Goal: Contribute content: Contribute content

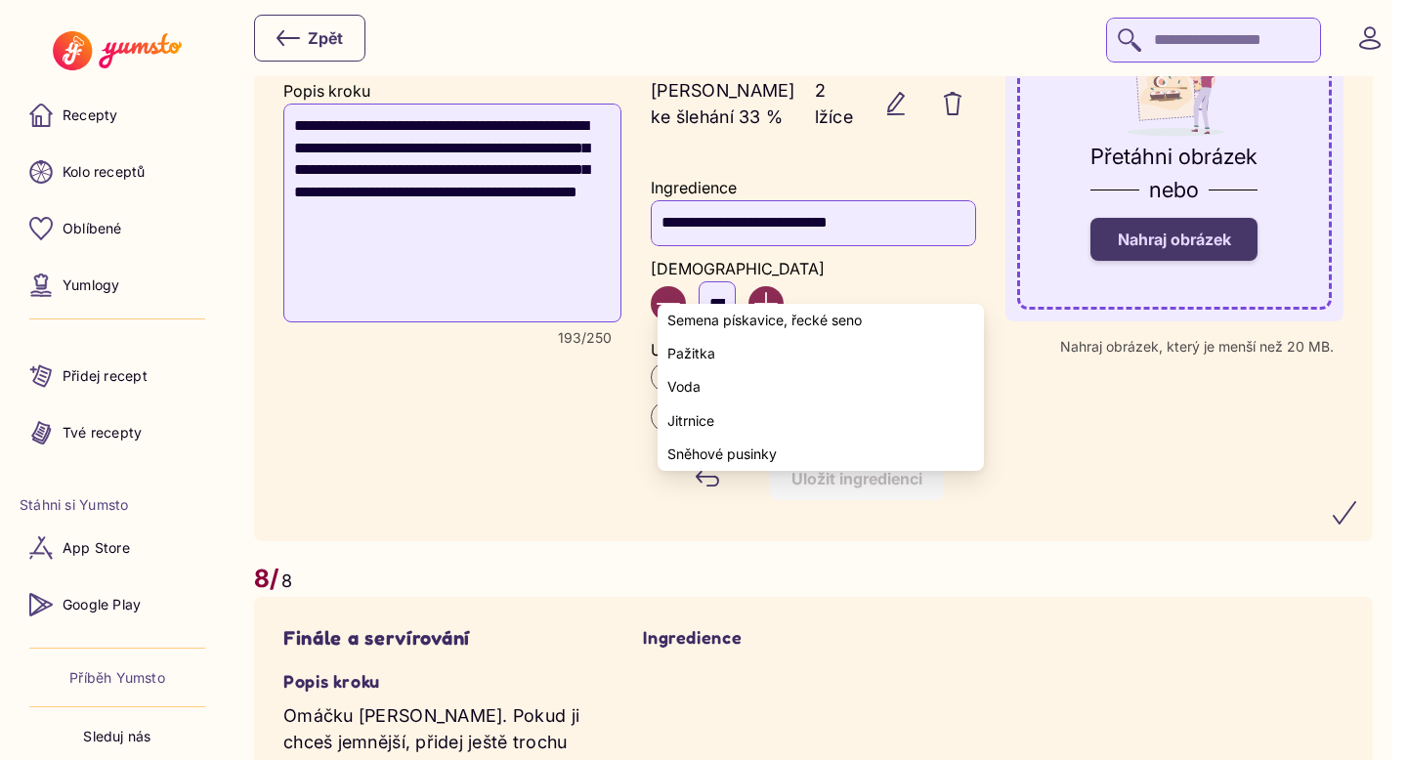
scroll to position [6095, 0]
click at [771, 246] on input "**********" at bounding box center [813, 223] width 325 height 45
drag, startPoint x: 899, startPoint y: 278, endPoint x: 667, endPoint y: 277, distance: 231.6
click at [667, 246] on input "**********" at bounding box center [813, 223] width 325 height 45
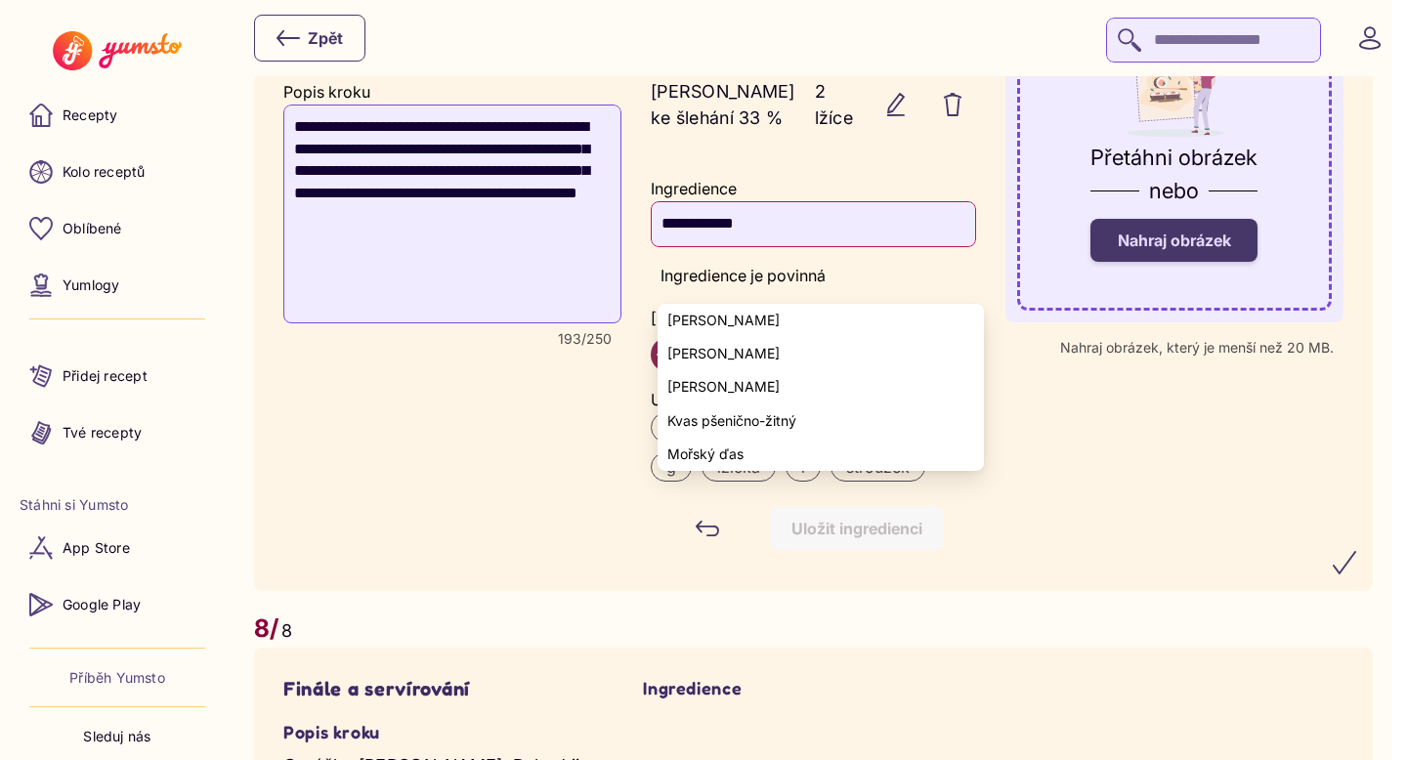
type input "**********"
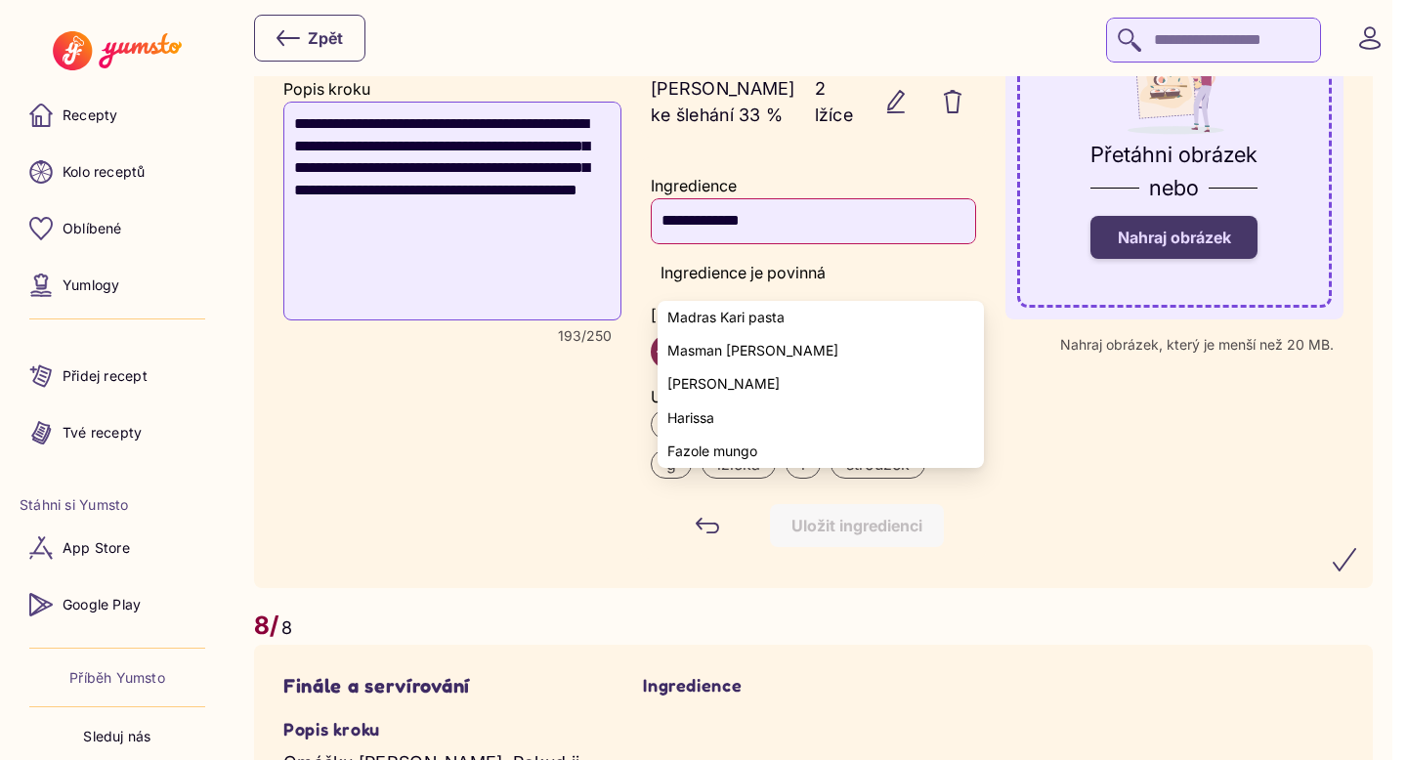
drag, startPoint x: 793, startPoint y: 277, endPoint x: 654, endPoint y: 277, distance: 139.7
click at [654, 277] on div "**********" at bounding box center [813, 358] width 345 height 402
click at [870, 226] on recipe-step-ingredient-form "Ingredience Ingredience je povinná Množství *** Unit ml kg hrnek lžíce ks g lži…" at bounding box center [813, 358] width 325 height 382
click at [466, 492] on div "**********" at bounding box center [452, 266] width 338 height 585
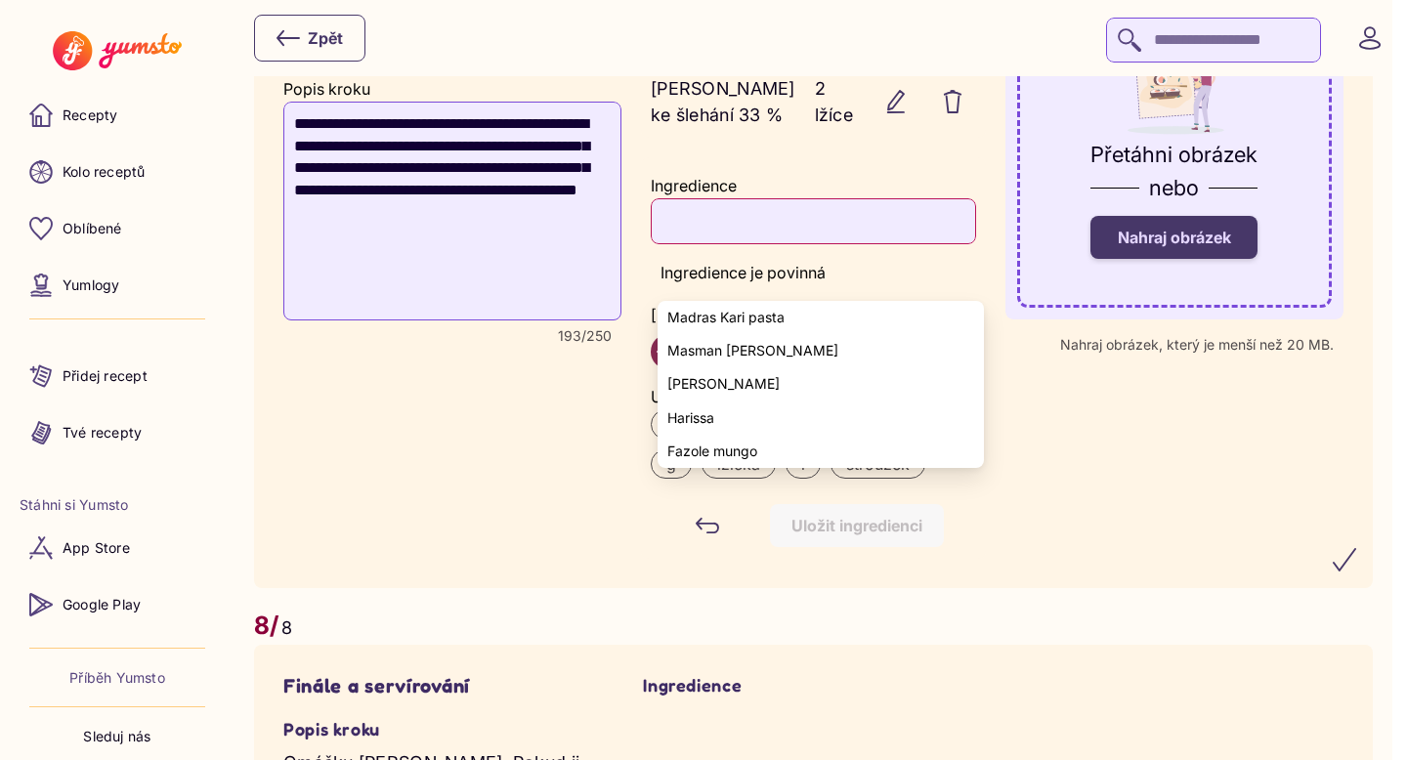
click at [1063, 501] on yumsto-form-field "Přetáhni obrázek nebo Nahraj obrázek Nahraj obrázek, který je menší než 20 MB." at bounding box center [1174, 266] width 338 height 585
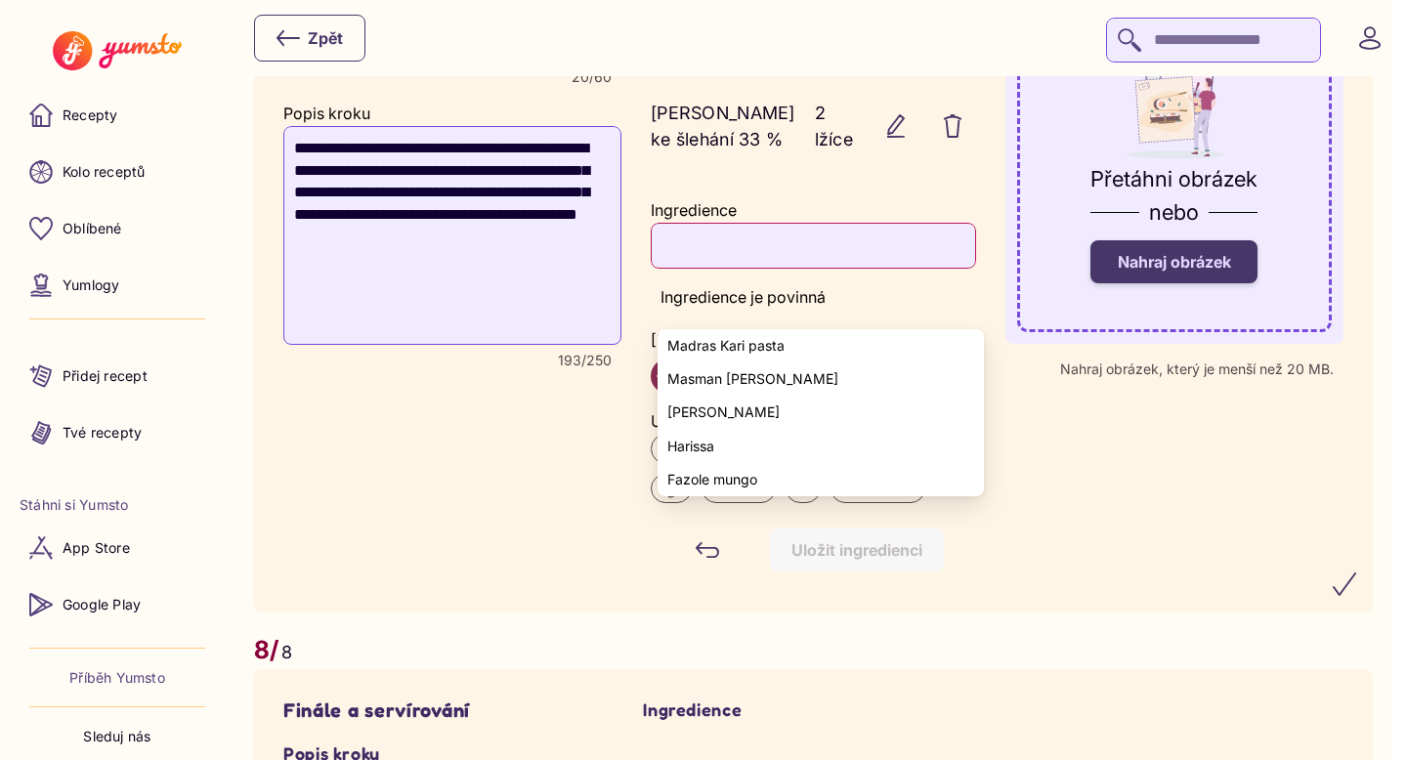
scroll to position [6070, 0]
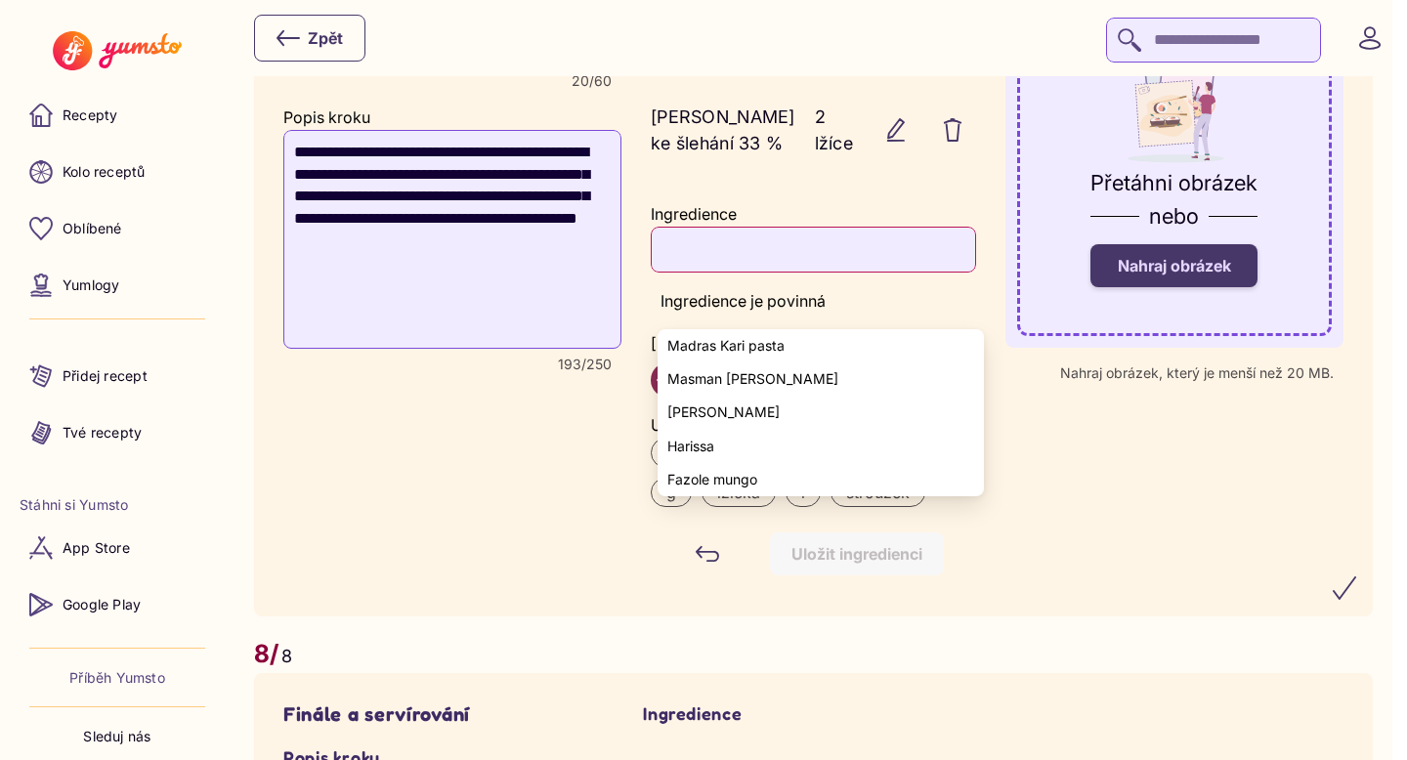
click at [1063, 501] on yumsto-form-field "Přetáhni obrázek nebo Nahraj obrázek Nahraj obrázek, který je menší než 20 MB." at bounding box center [1174, 294] width 338 height 585
click at [1190, 587] on yumsto-form-field "Přetáhni obrázek nebo Nahraj obrázek Nahraj obrázek, který je menší než 20 MB." at bounding box center [1174, 294] width 338 height 585
click at [1356, 600] on icon "submit" at bounding box center [1344, 588] width 23 height 23
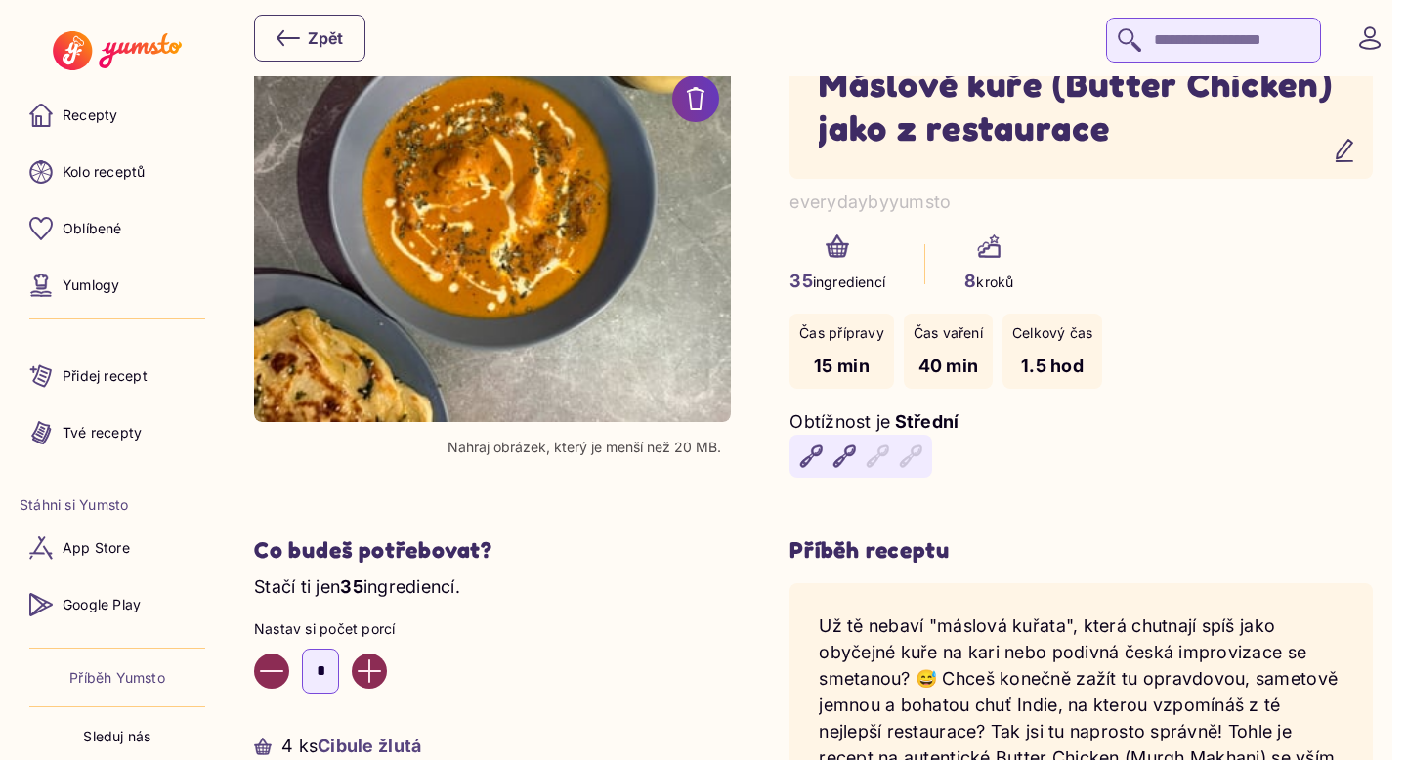
scroll to position [0, 0]
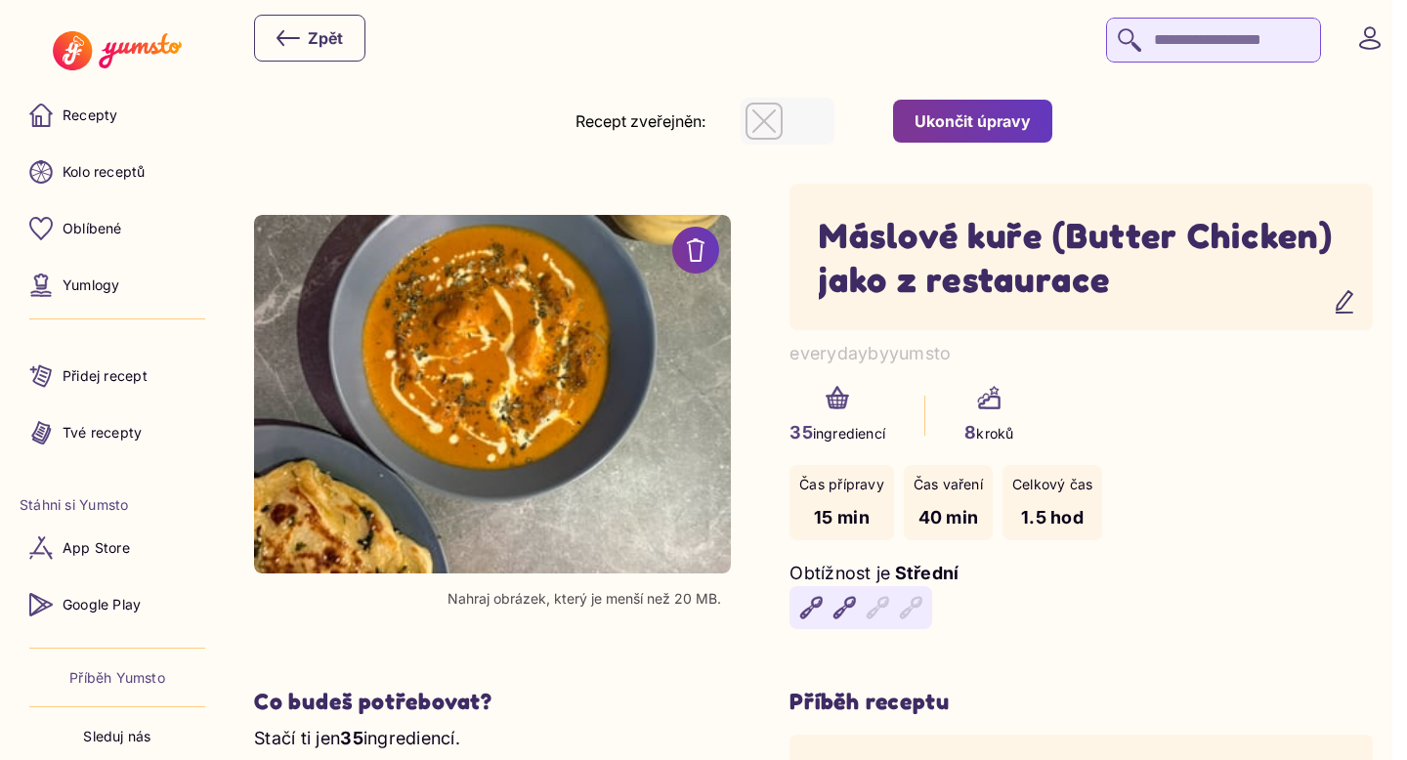
click at [1181, 390] on div "35 ingrediencí 8 kroků" at bounding box center [1081, 416] width 583 height 60
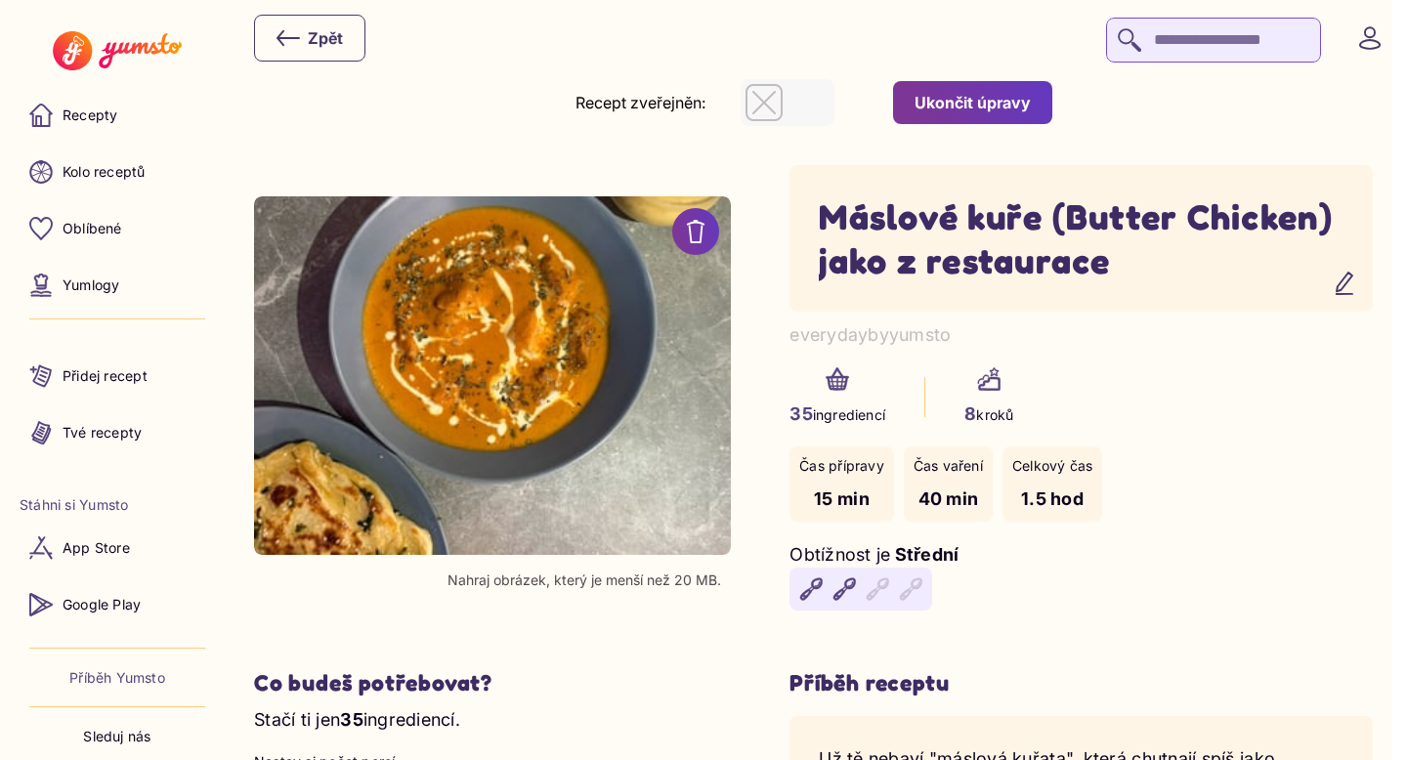
scroll to position [26, 0]
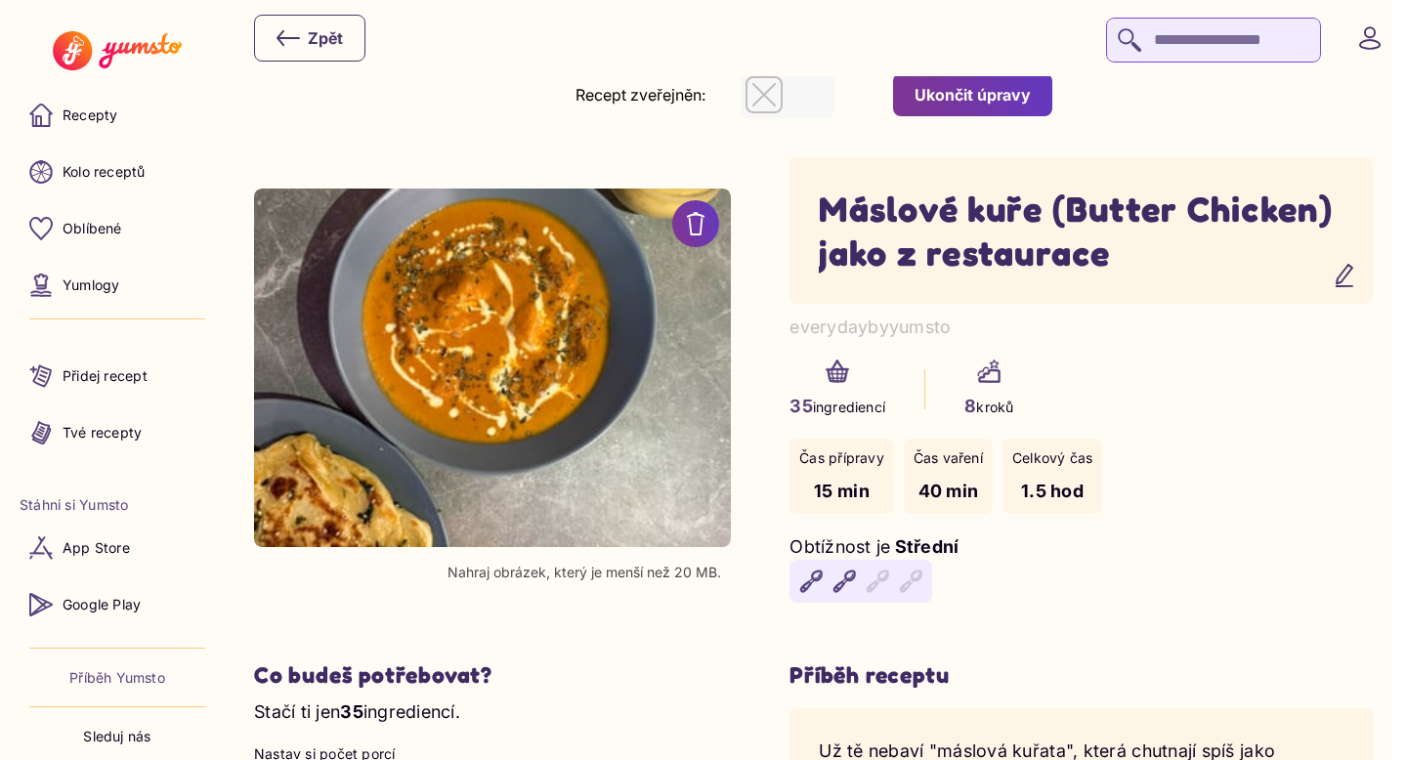
click at [1010, 87] on div "Ukončit úpravy" at bounding box center [973, 94] width 116 height 21
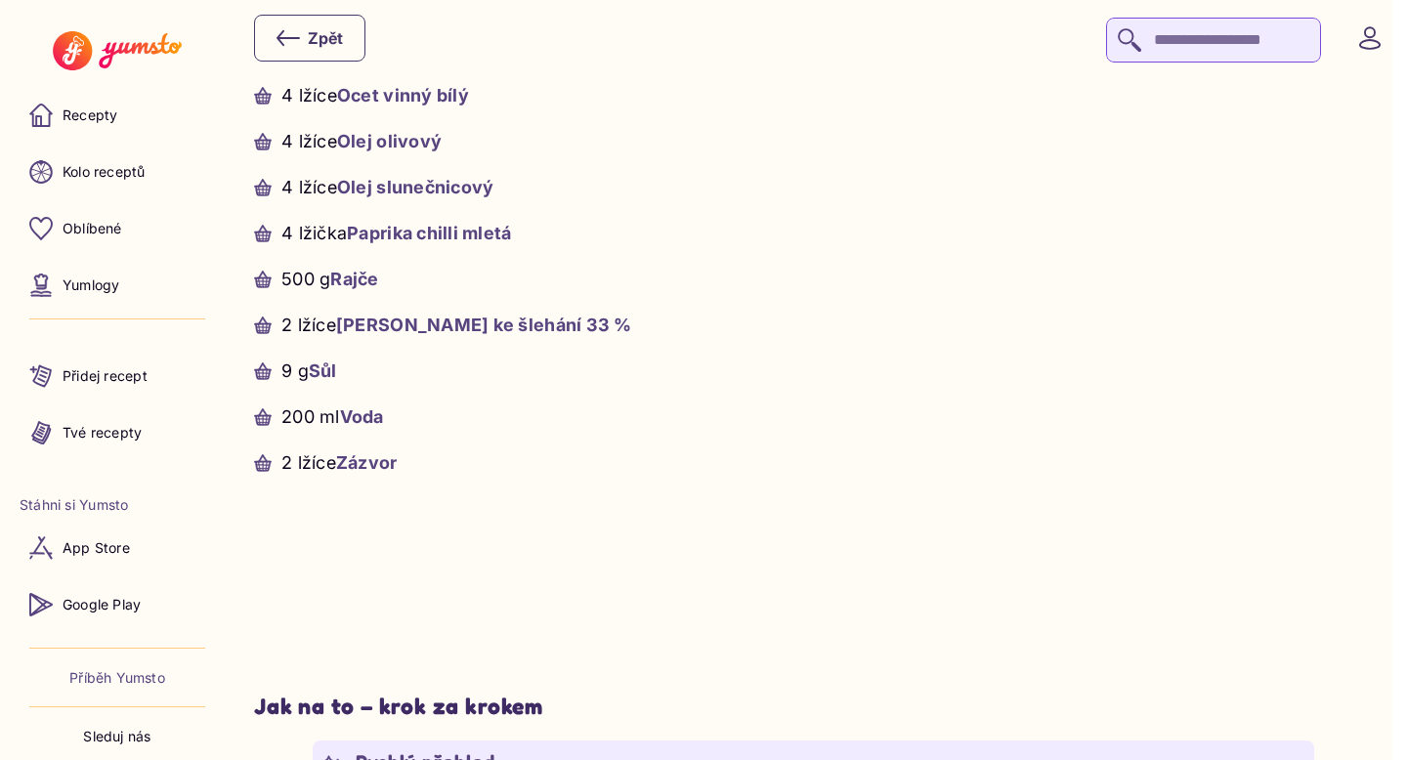
scroll to position [1336, 0]
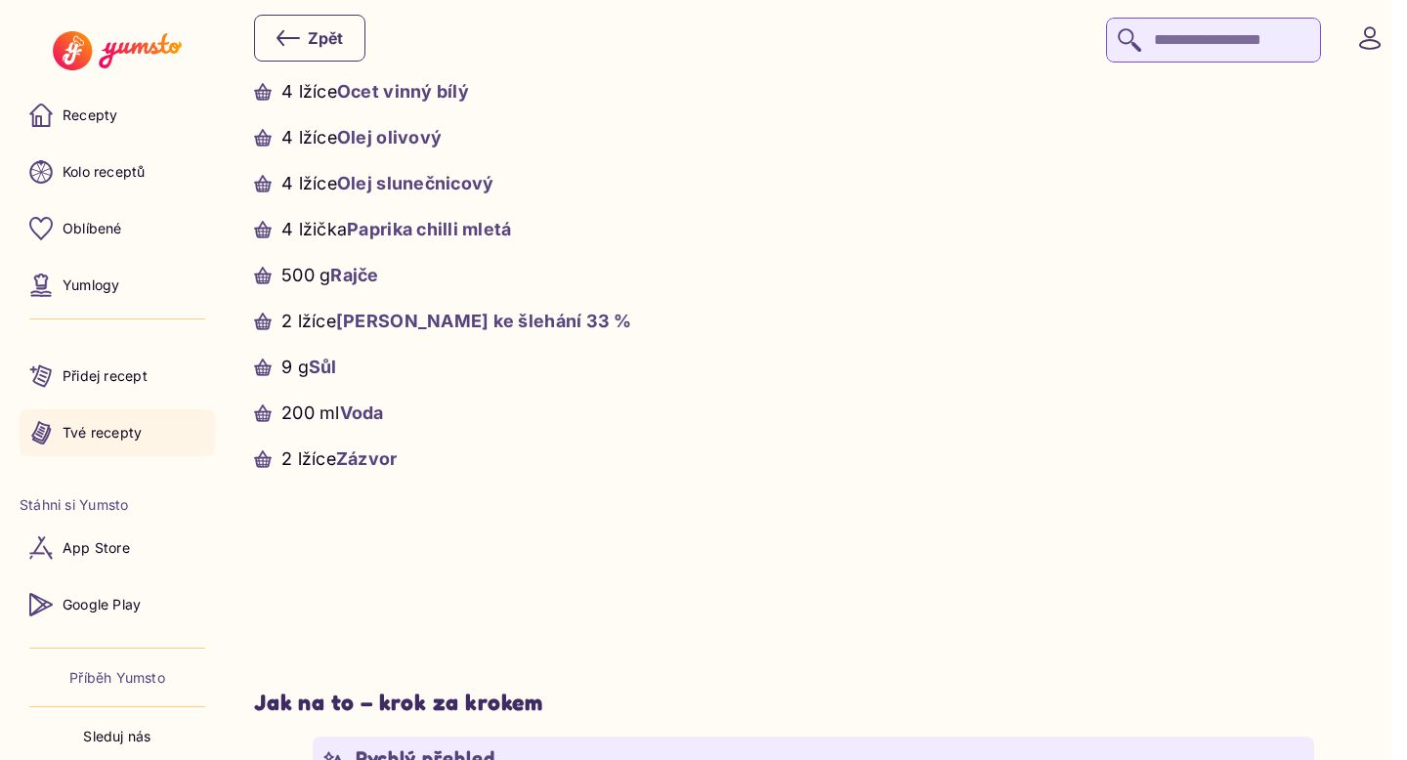
click at [110, 438] on p "Tvé recepty" at bounding box center [102, 433] width 79 height 20
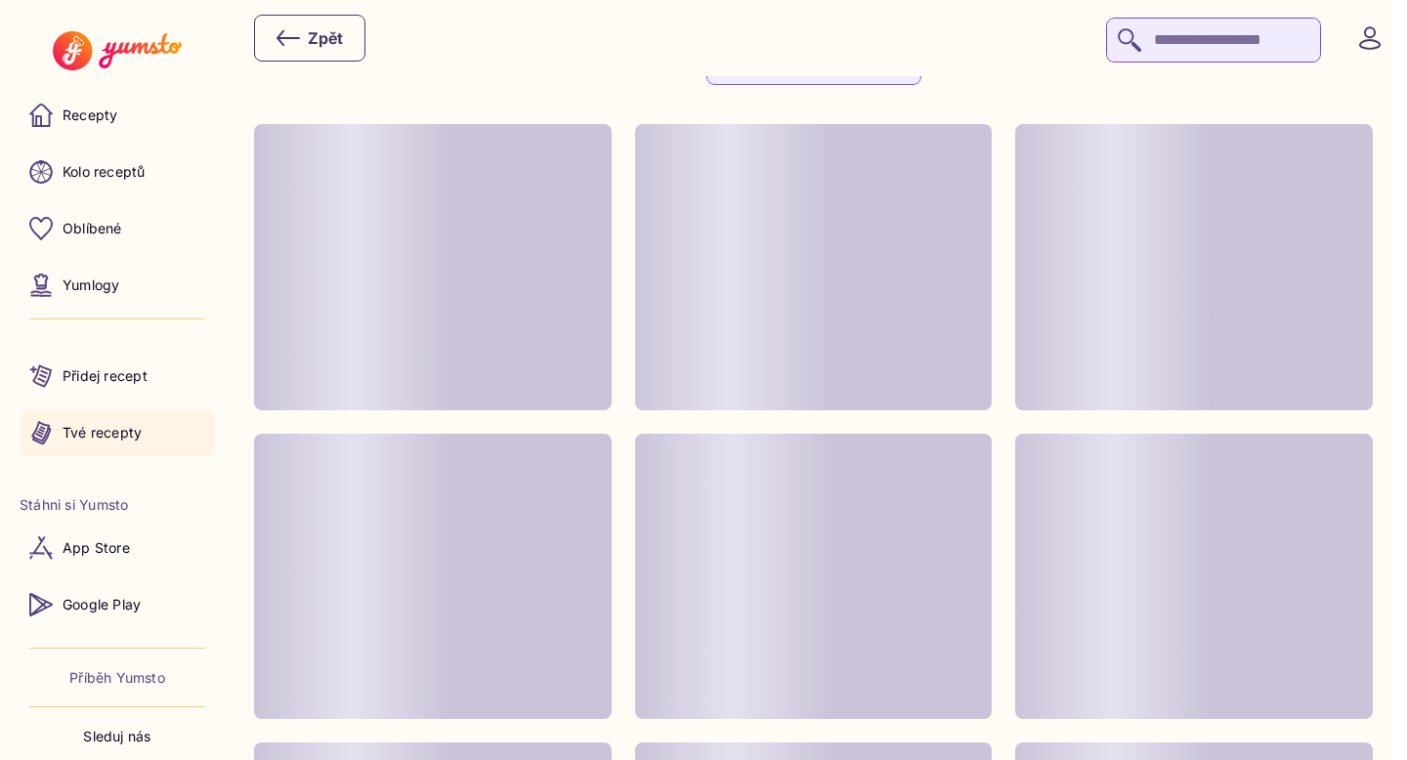
scroll to position [137, 0]
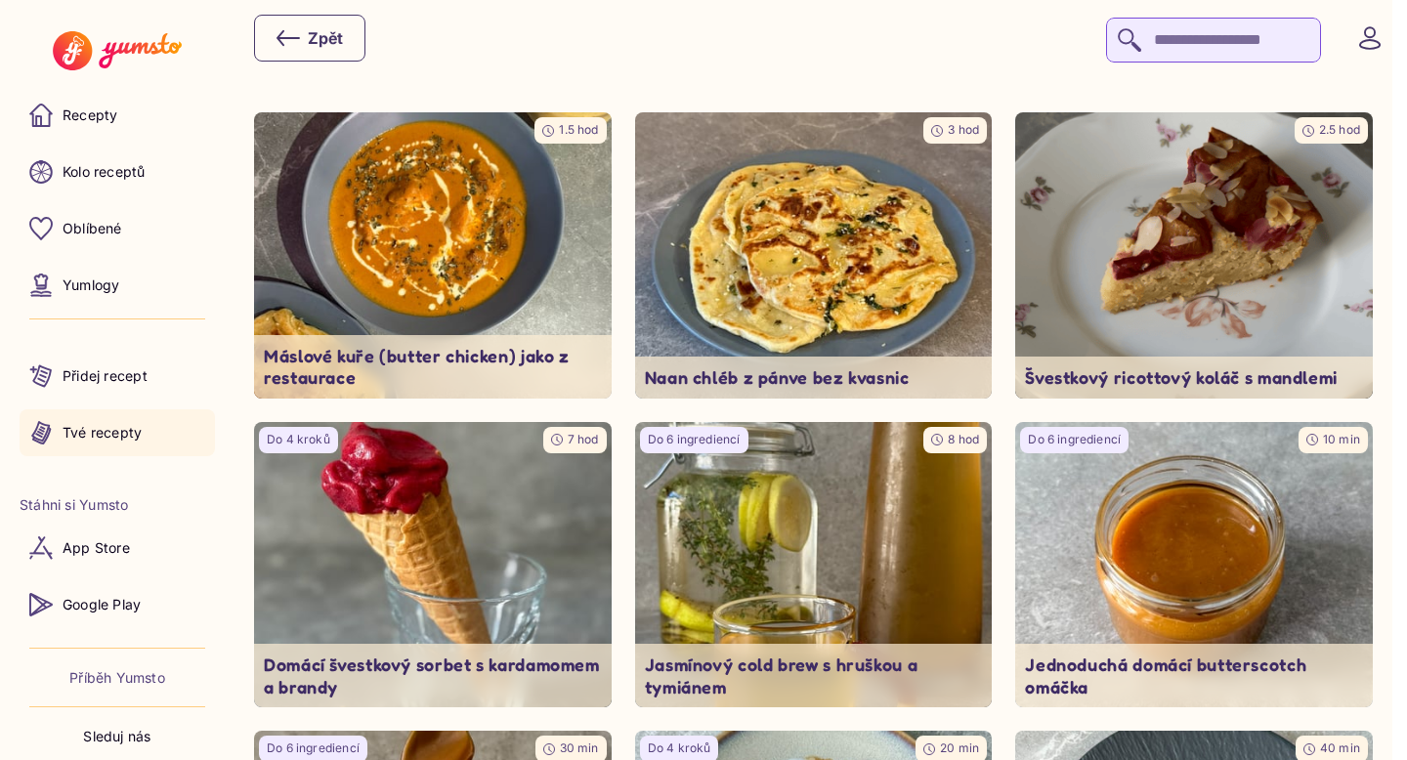
click at [1159, 36] on input "search" at bounding box center [1213, 40] width 215 height 45
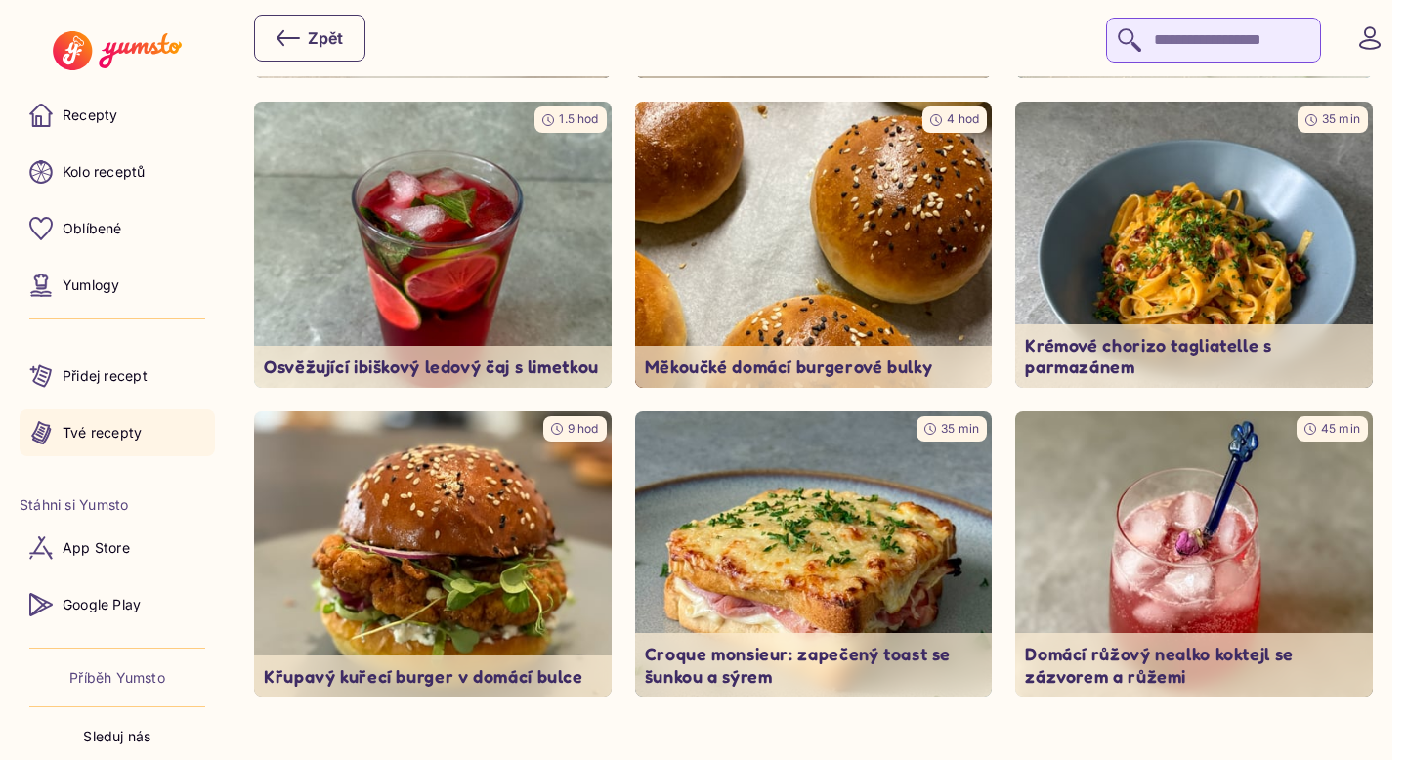
scroll to position [2392, 0]
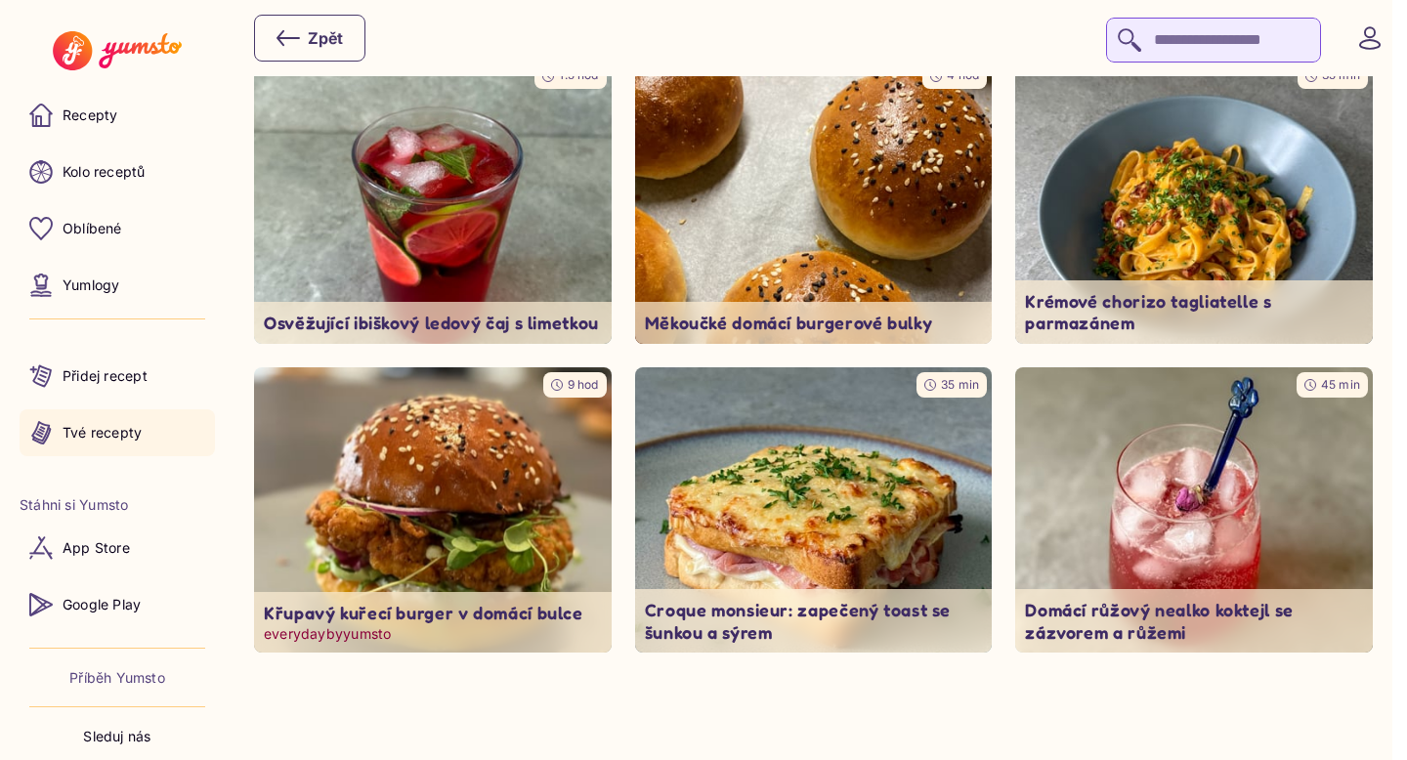
click at [446, 473] on img at bounding box center [432, 510] width 375 height 300
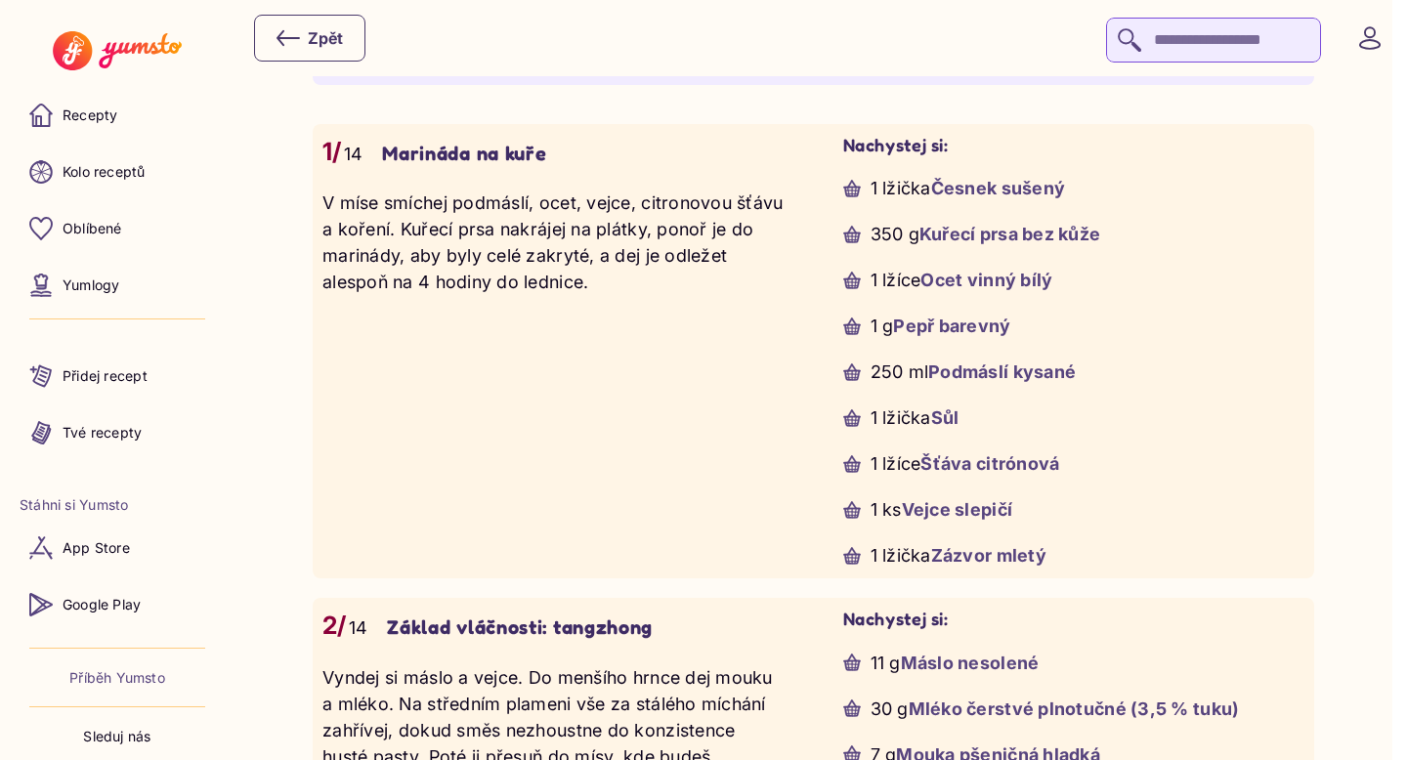
scroll to position [3319, 0]
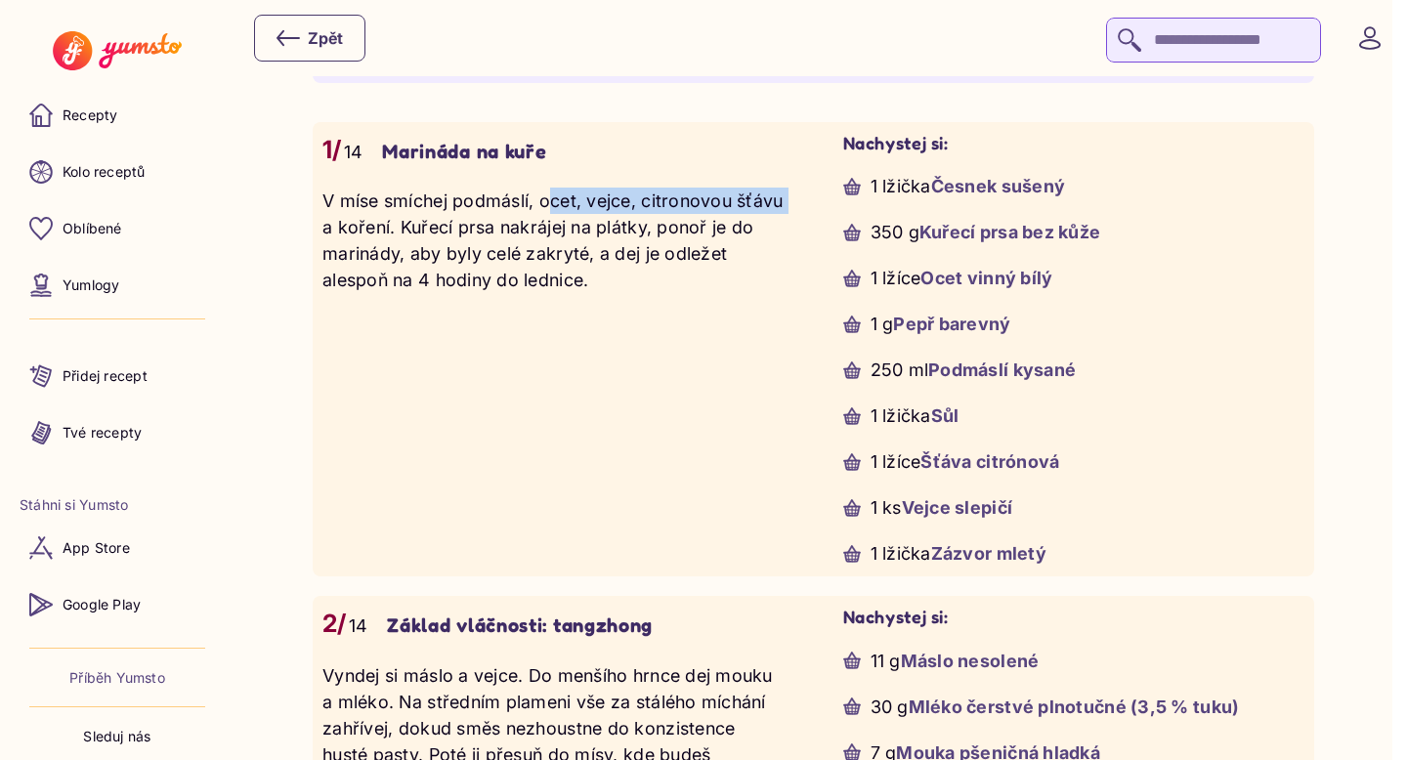
drag, startPoint x: 542, startPoint y: 209, endPoint x: 785, endPoint y: 215, distance: 242.4
click at [785, 215] on p "V míse smíchej podmáslí, ocet, vejce, citronovou šťávu a koření. Kuřecí prsa na…" at bounding box center [553, 241] width 462 height 106
copy p "ocet, vejce, citronovou šťávu"
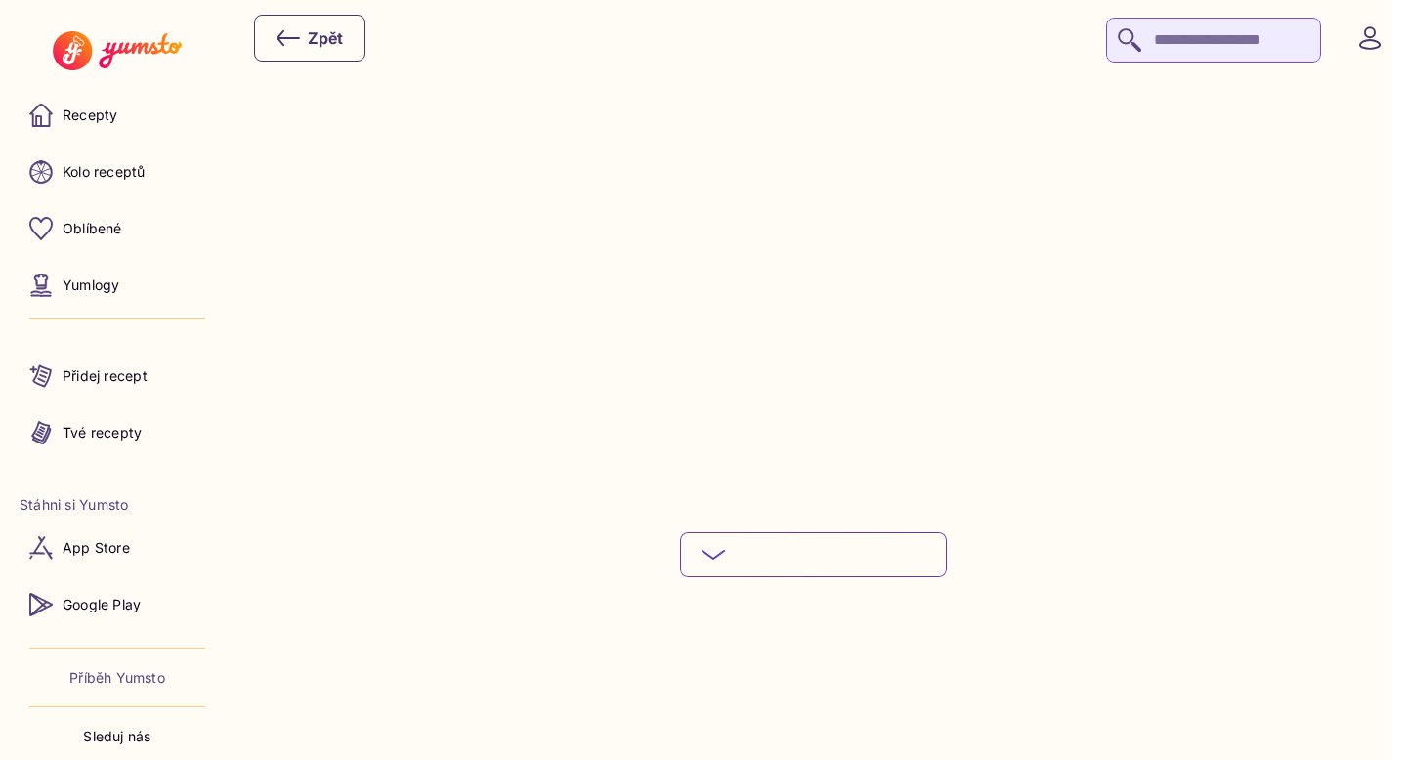
scroll to position [7045, 0]
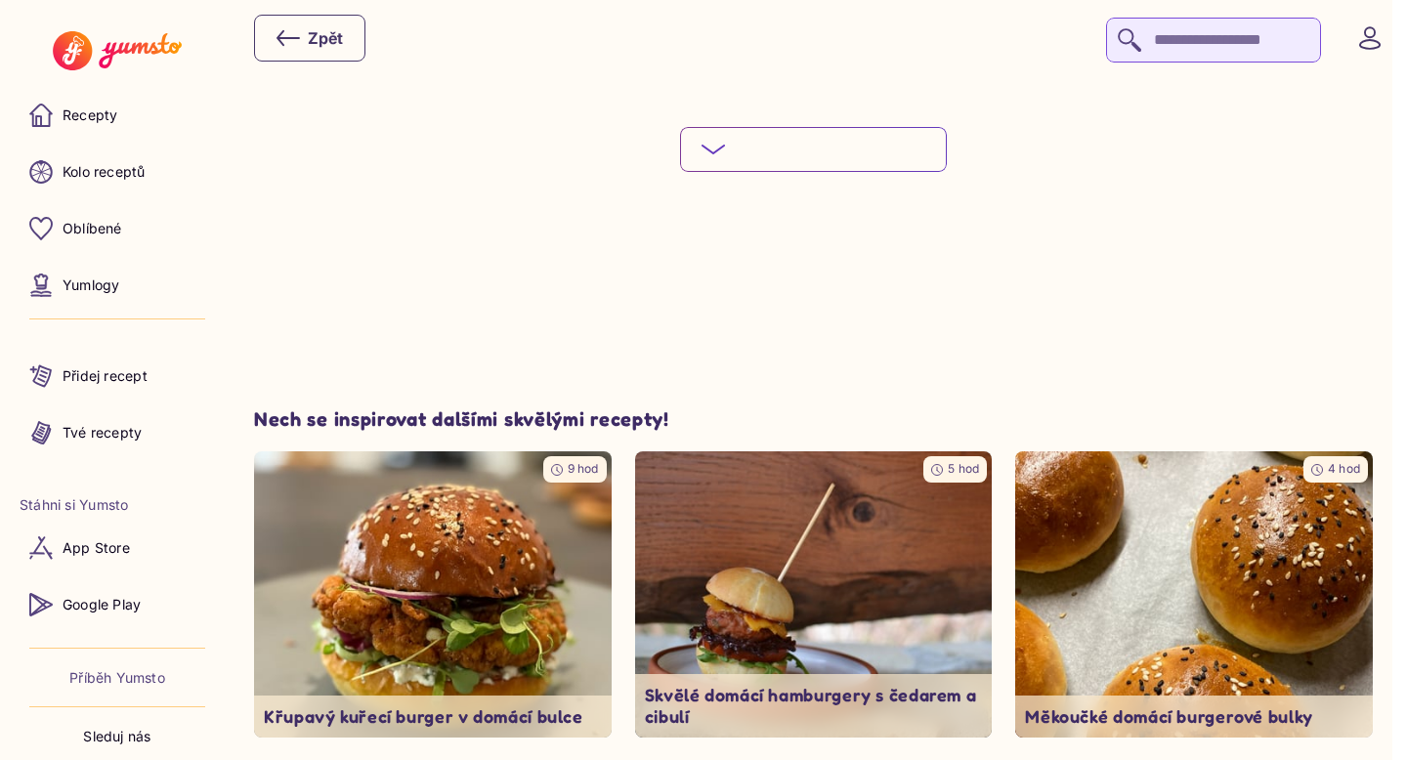
scroll to position [7233, 0]
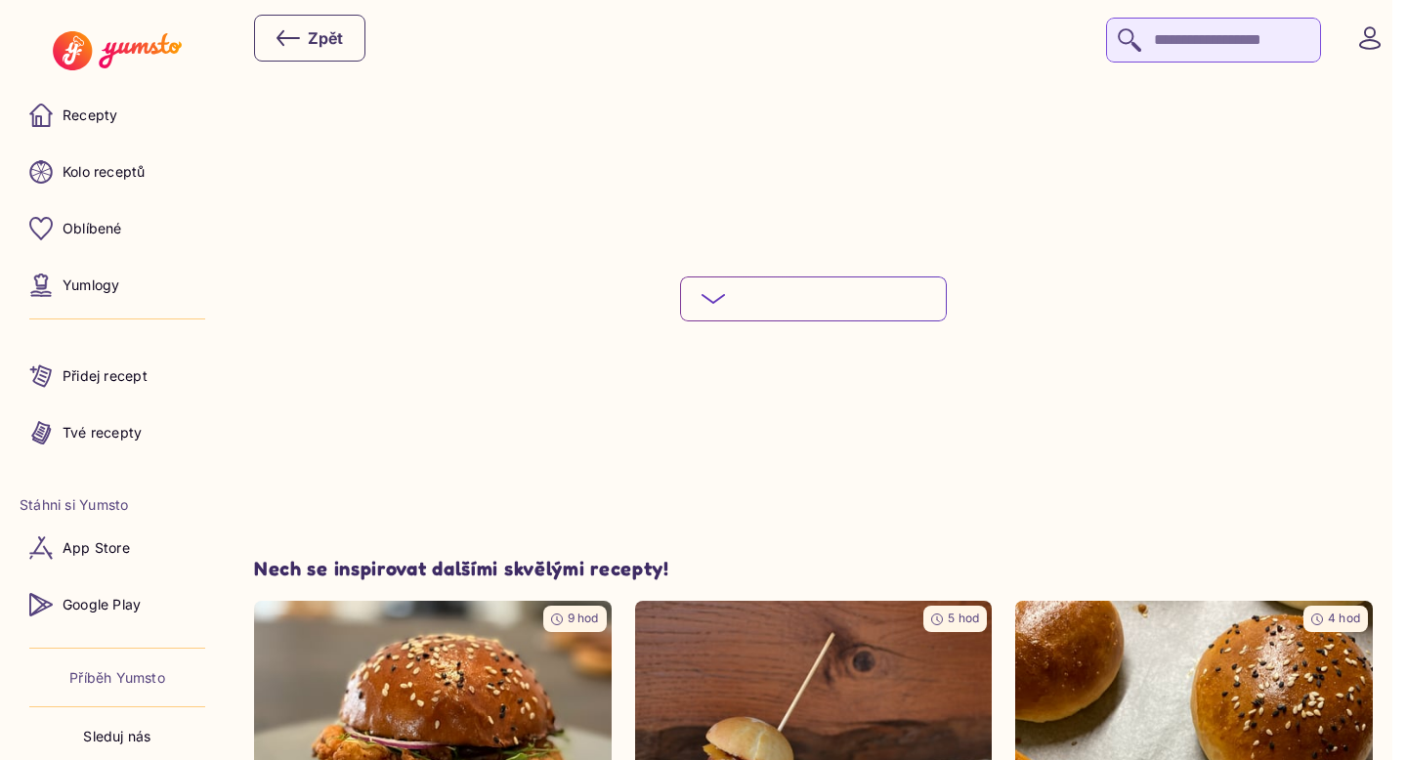
click at [845, 309] on button "Podívej se na celý postup" at bounding box center [813, 299] width 267 height 45
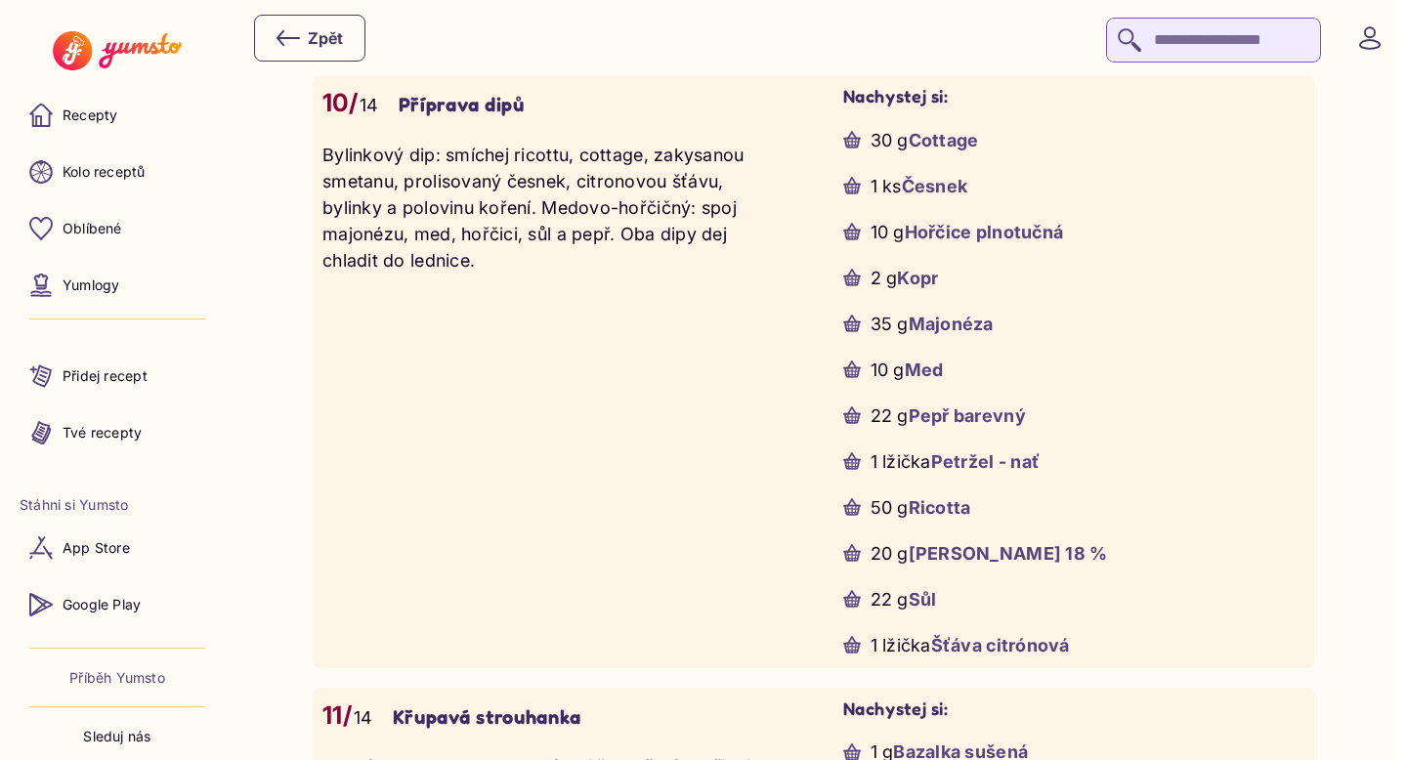
scroll to position [5478, 0]
